Goal: Find specific page/section: Find specific page/section

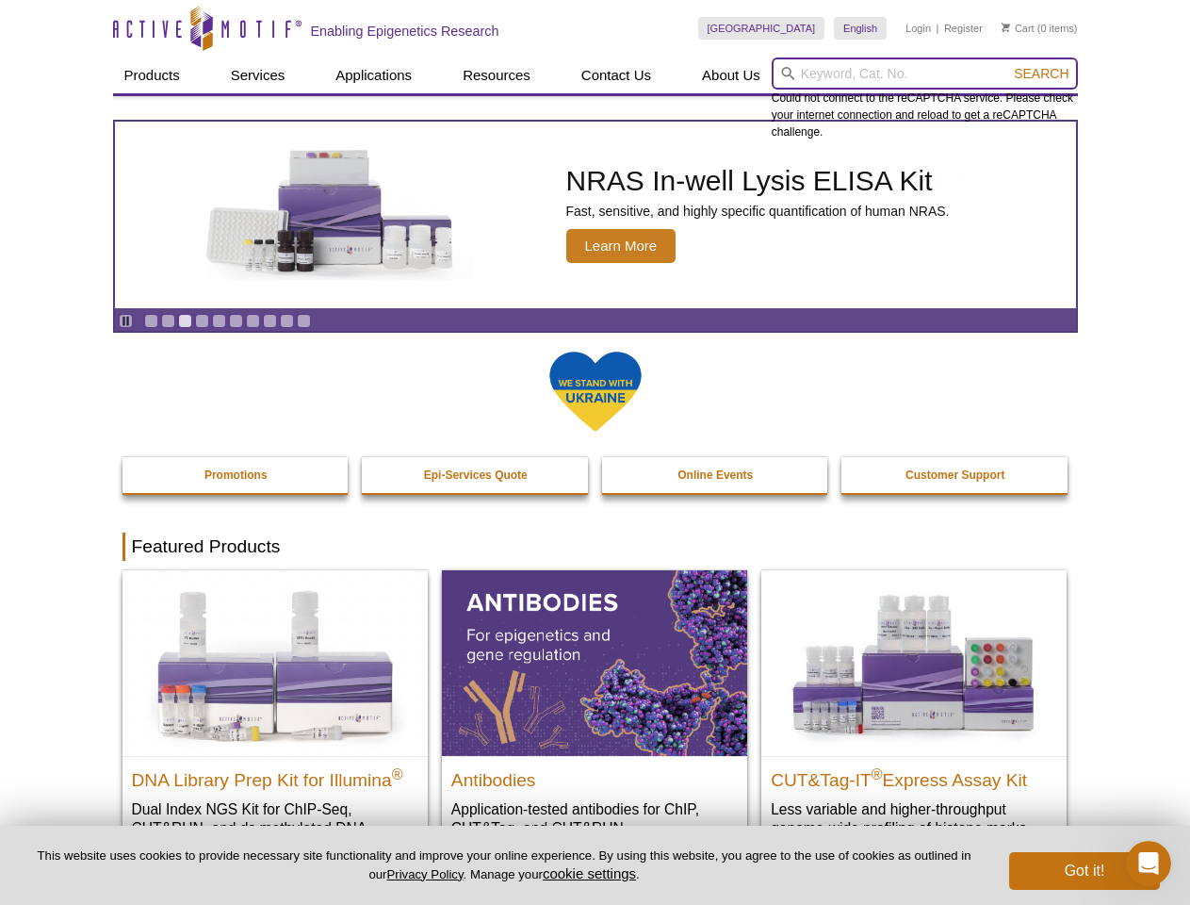
click at [924, 73] on input "search" at bounding box center [925, 73] width 306 height 32
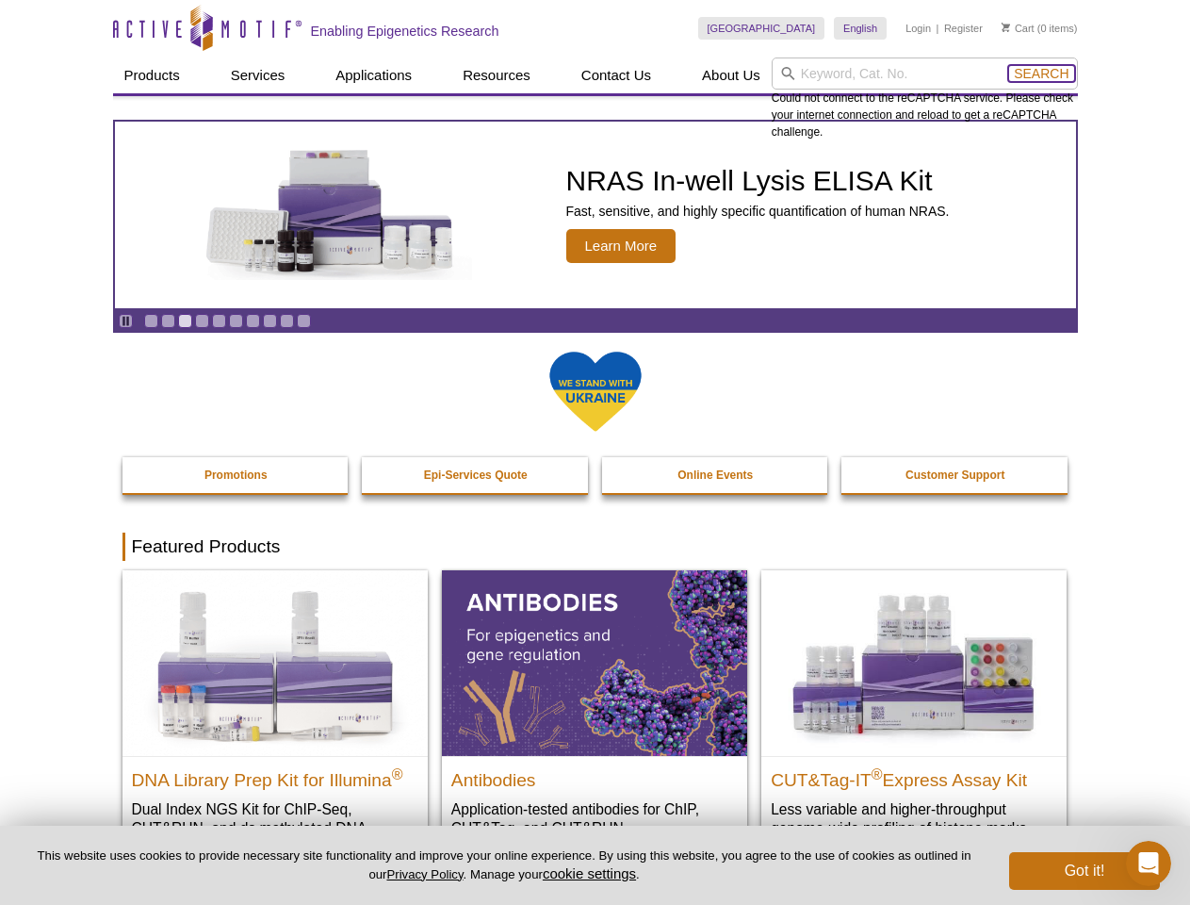
click at [1041, 73] on span "Search" at bounding box center [1041, 73] width 55 height 15
click at [125, 320] on icon "Pause" at bounding box center [126, 321] width 12 height 12
click at [151, 320] on link "Go to slide 1" at bounding box center [151, 321] width 14 height 14
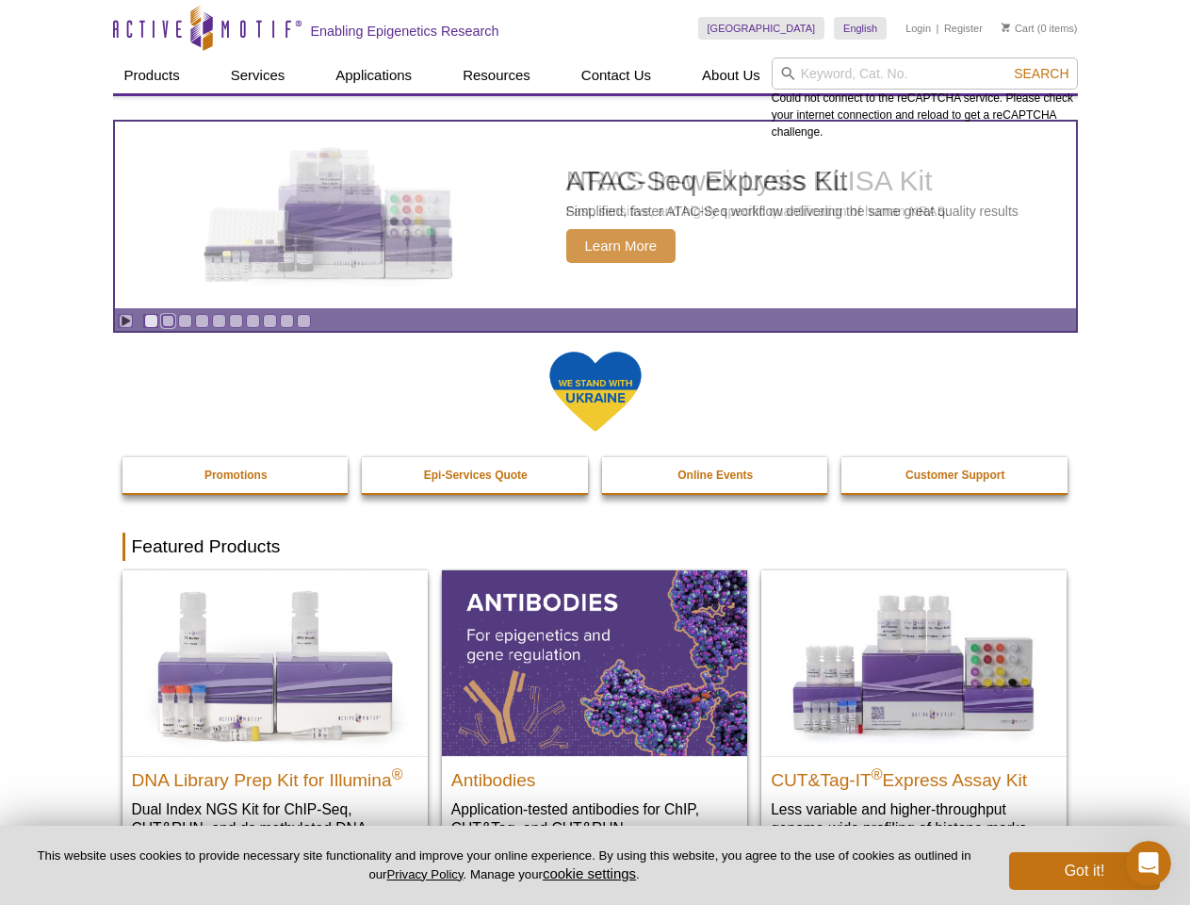
click at [168, 320] on link "Go to slide 2" at bounding box center [168, 321] width 14 height 14
click at [185, 320] on link "Go to slide 3" at bounding box center [185, 321] width 14 height 14
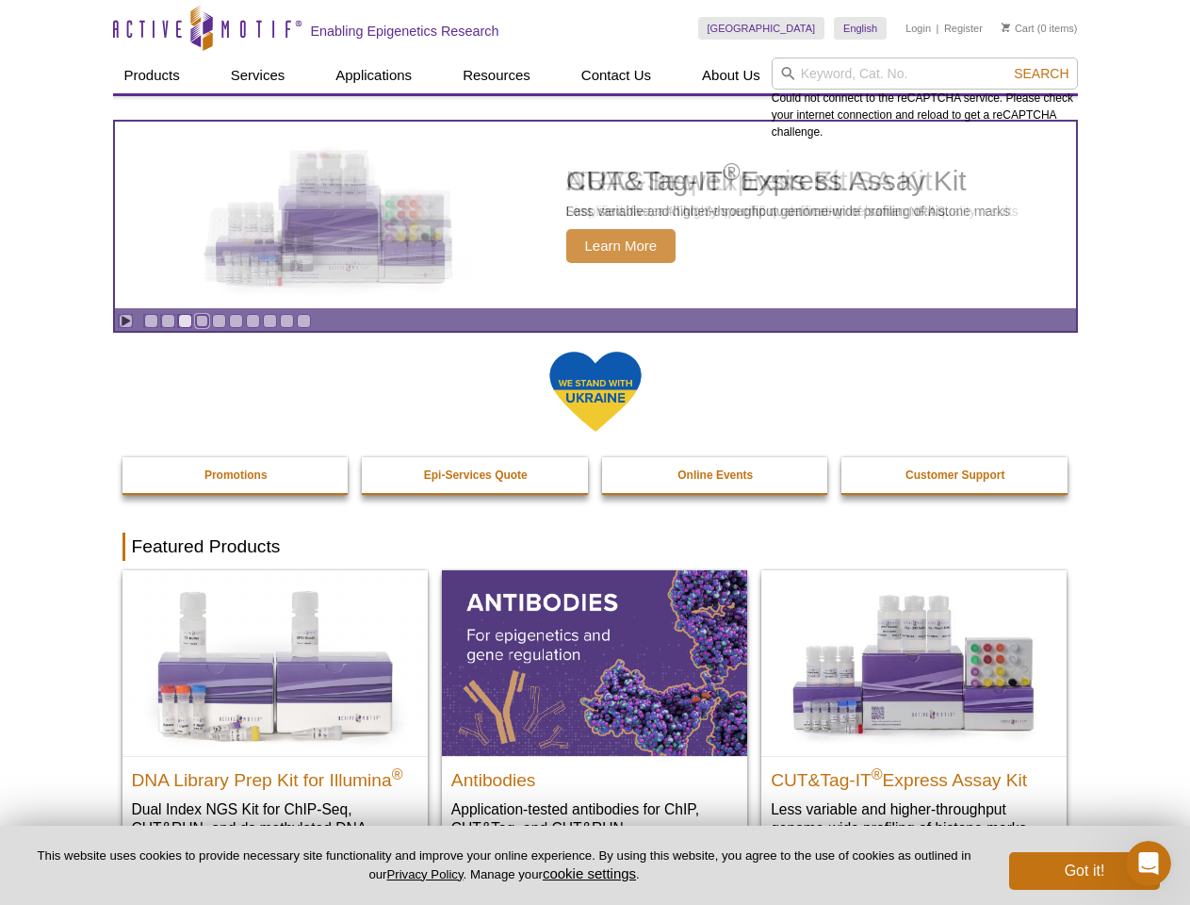
click at [202, 320] on link "Go to slide 4" at bounding box center [202, 321] width 14 height 14
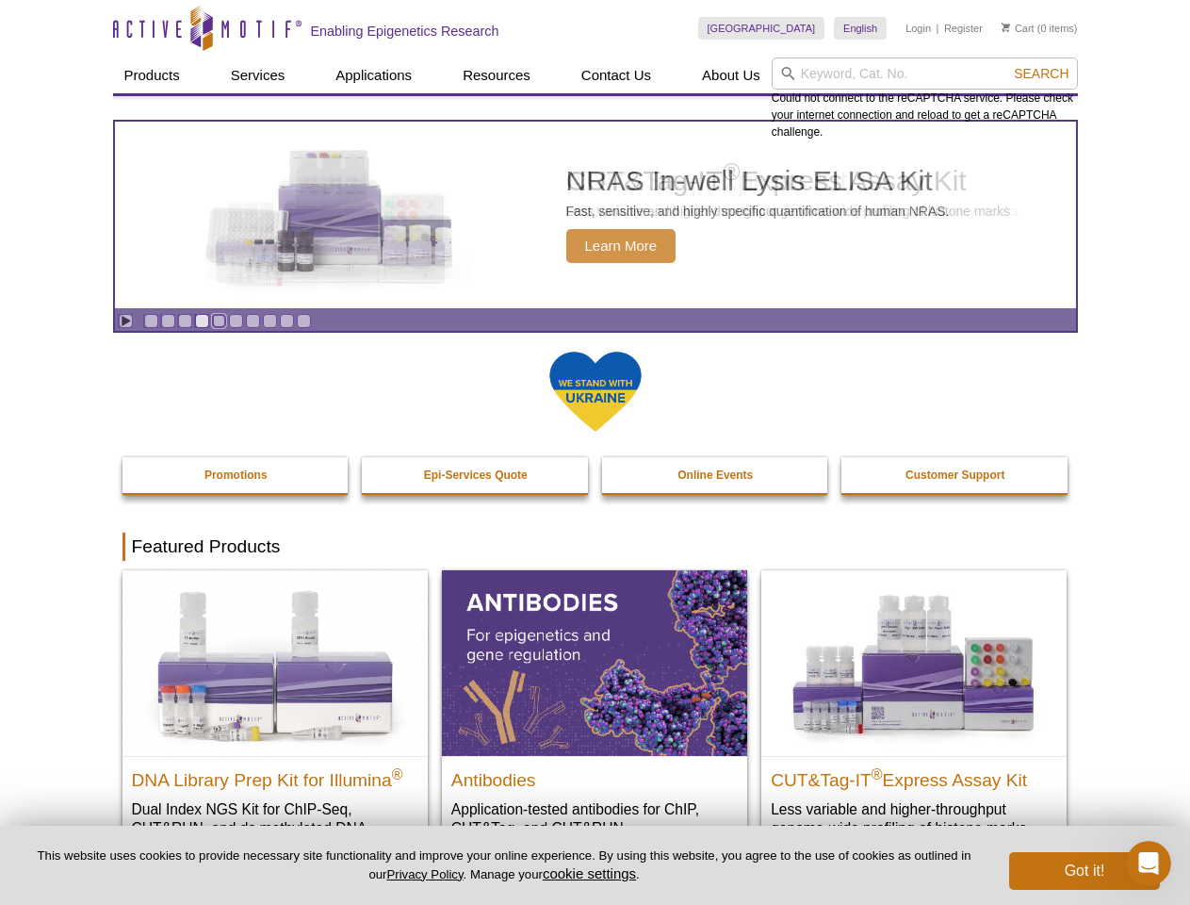
click at [219, 320] on link "Go to slide 5" at bounding box center [219, 321] width 14 height 14
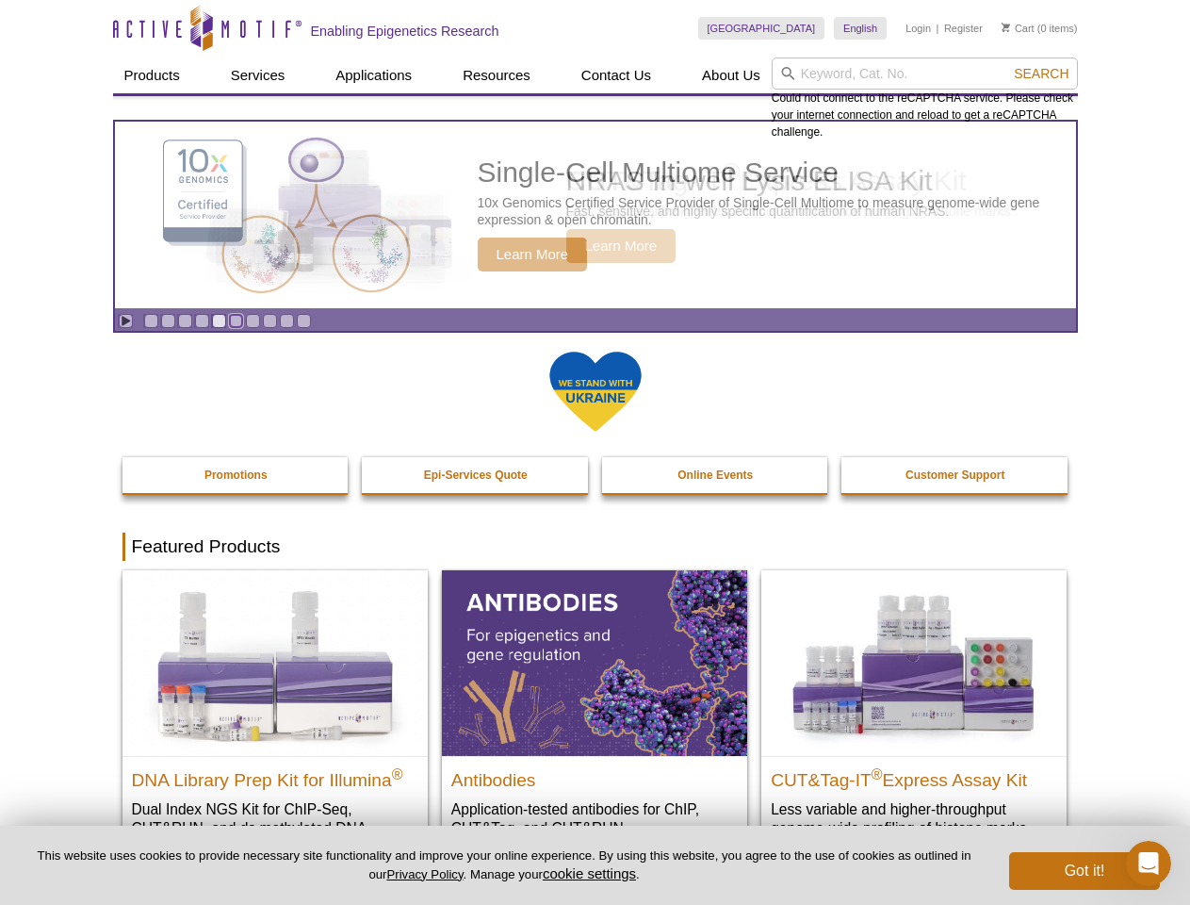
click at [236, 320] on link "Go to slide 6" at bounding box center [236, 321] width 14 height 14
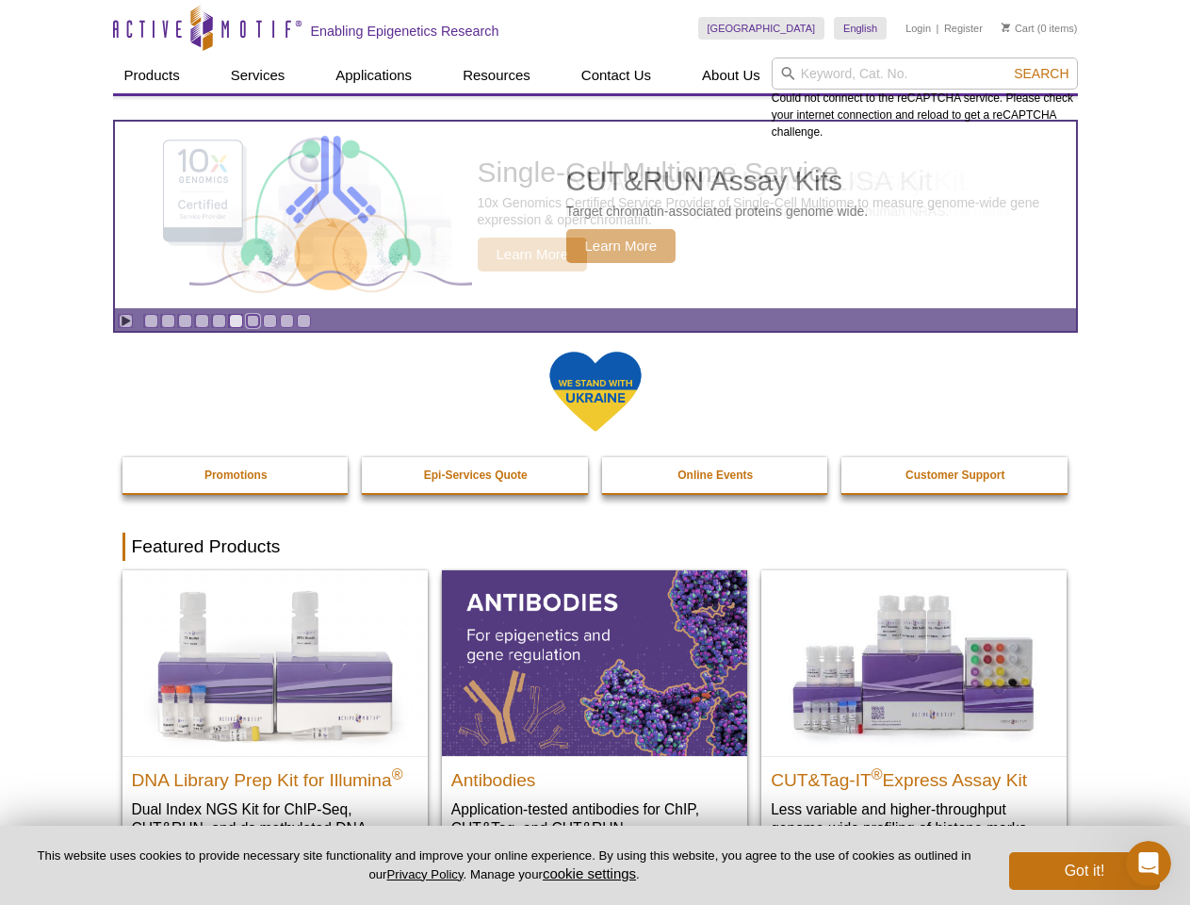
click at [253, 320] on link "Go to slide 7" at bounding box center [253, 321] width 14 height 14
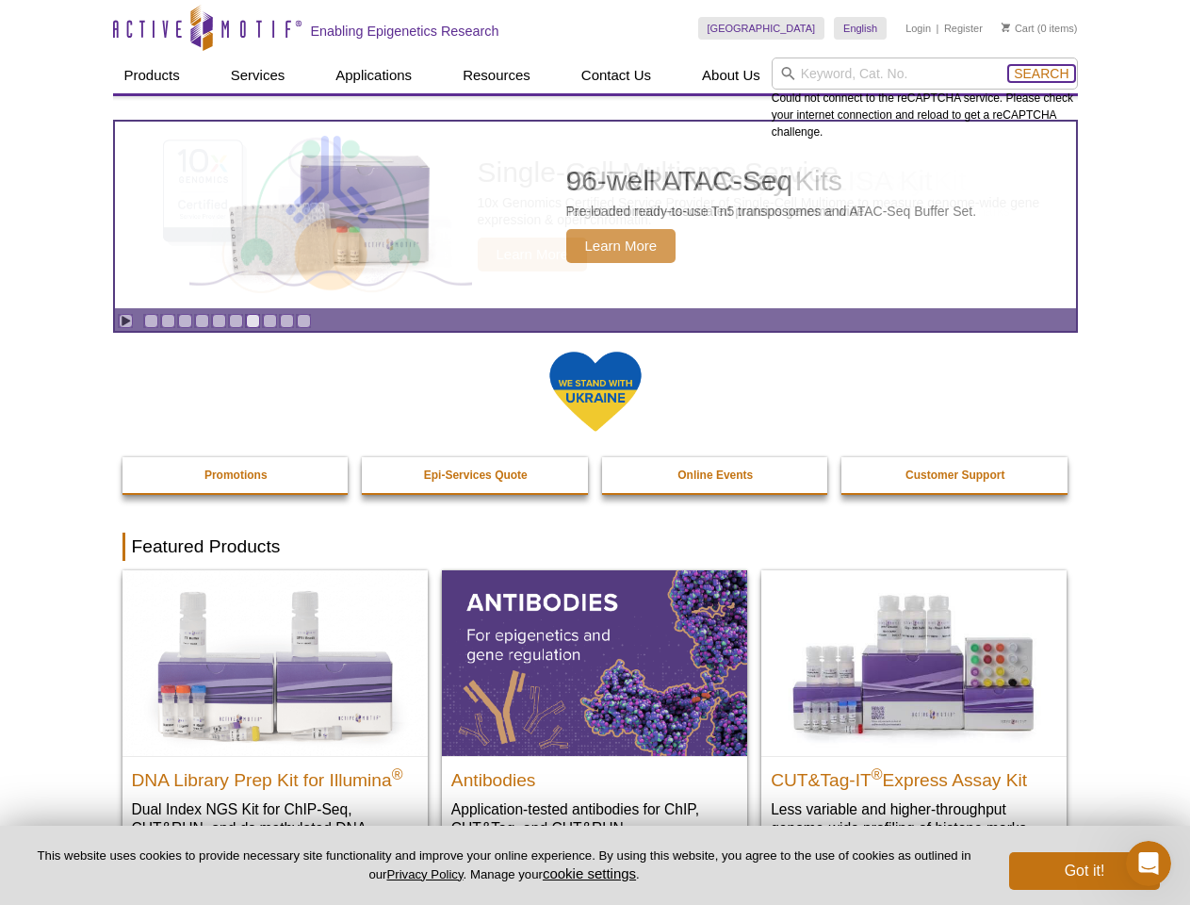
click at [1041, 73] on span "Search" at bounding box center [1041, 73] width 55 height 15
